Goal: Find specific fact: Find specific fact

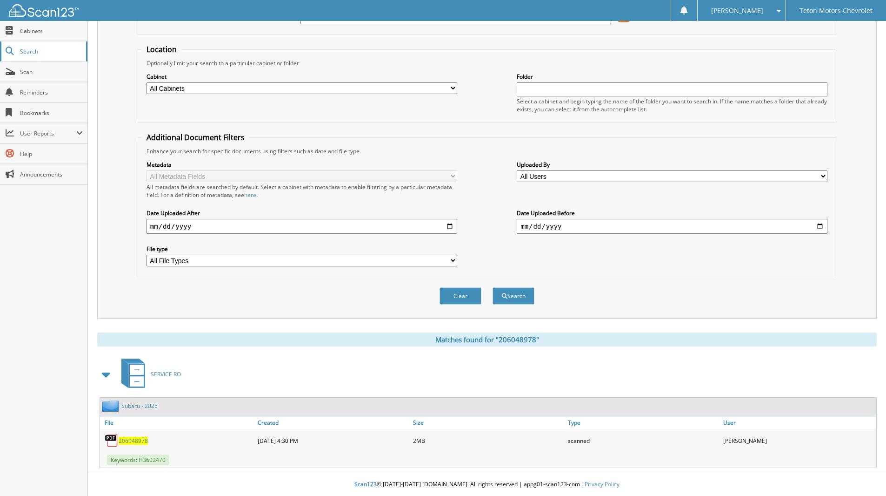
click at [23, 47] on link "Search" at bounding box center [43, 51] width 87 height 20
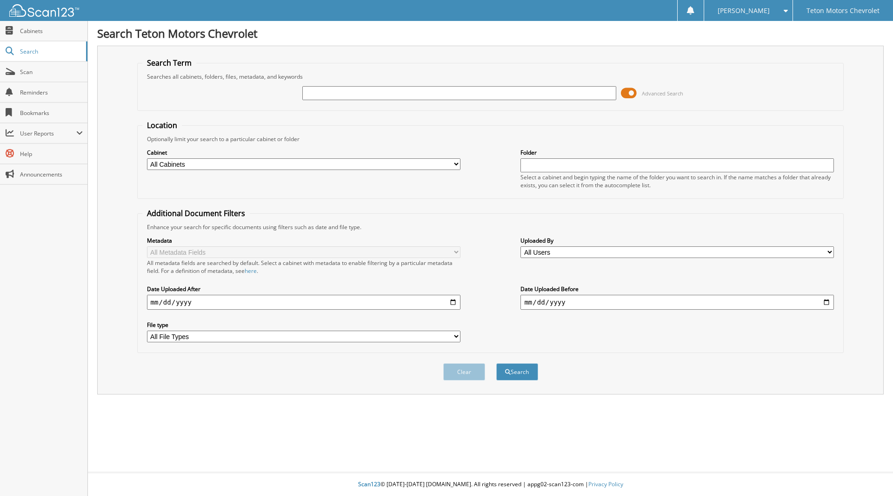
click at [344, 92] on input "text" at bounding box center [459, 93] width 314 height 14
type input "206048770"
click at [496, 363] on button "Search" at bounding box center [517, 371] width 42 height 17
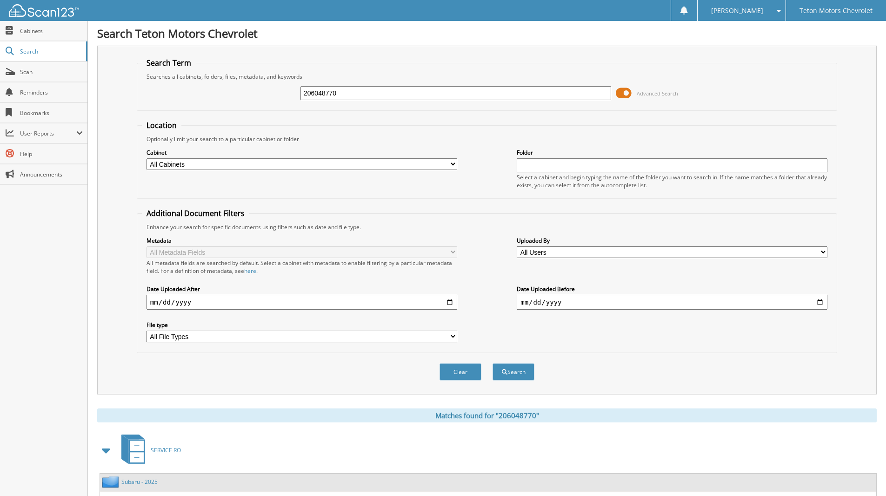
scroll to position [76, 0]
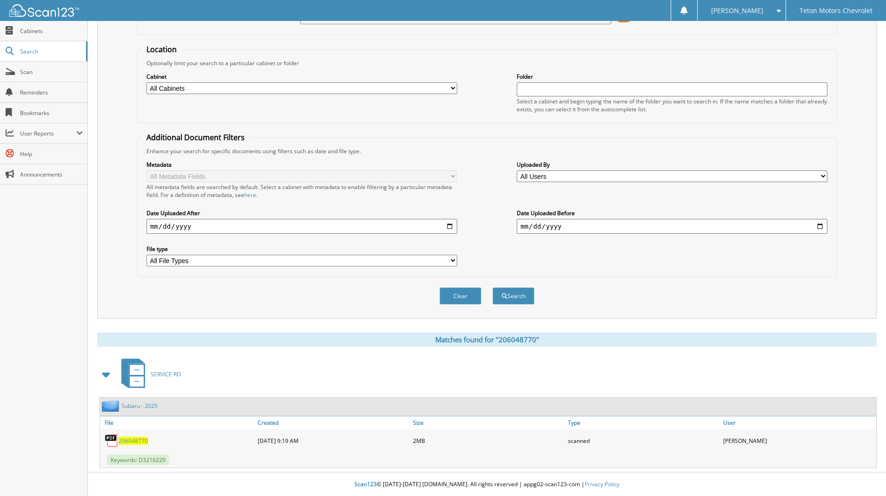
click at [142, 438] on span "206048770" at bounding box center [133, 440] width 29 height 8
